Goal: Find specific page/section: Find specific page/section

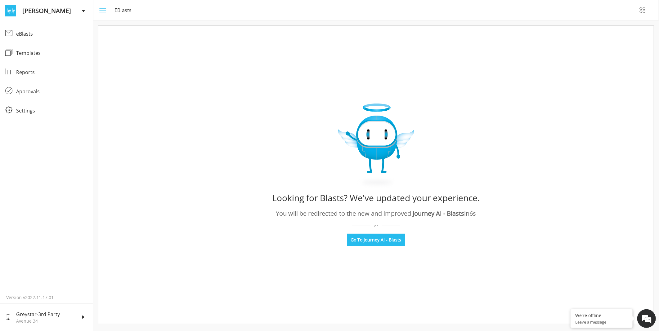
click at [103, 10] on rect "menu" at bounding box center [103, 10] width 7 height 0
click at [106, 6] on button "menu" at bounding box center [102, 10] width 15 height 15
click at [362, 240] on span "Go To Journey AI - Blasts" at bounding box center [376, 240] width 51 height 6
click at [27, 32] on div "eBlasts" at bounding box center [52, 33] width 72 height 7
click at [108, 9] on button "menu" at bounding box center [102, 10] width 15 height 15
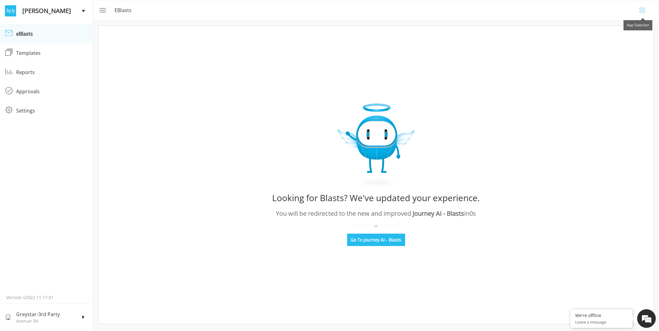
click at [641, 9] on icon "button" at bounding box center [642, 10] width 7 height 7
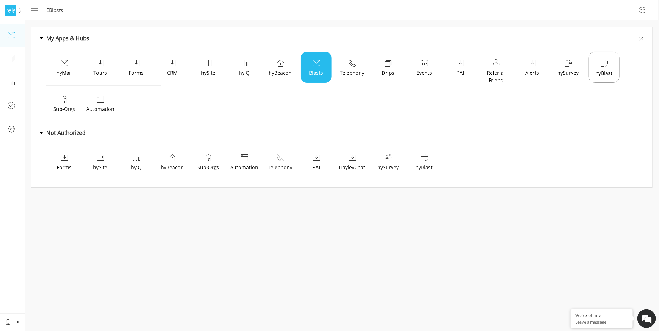
click at [313, 65] on icon at bounding box center [315, 62] width 7 height 7
